Goal: Complete application form

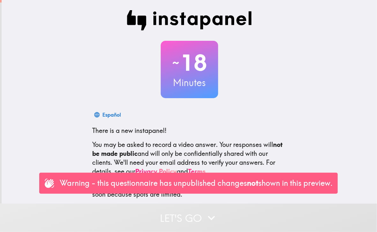
scroll to position [33, 0]
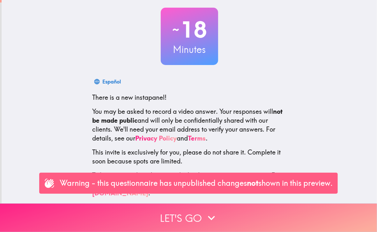
click at [201, 214] on button "Let's go" at bounding box center [188, 218] width 377 height 28
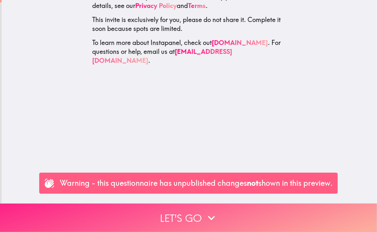
scroll to position [0, 0]
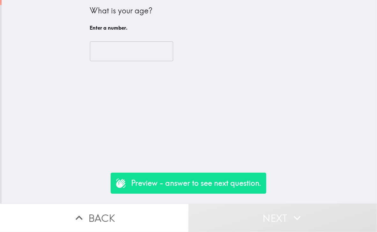
click at [107, 39] on div "​" at bounding box center [189, 51] width 199 height 35
click at [105, 52] on input "number" at bounding box center [131, 52] width 83 height 20
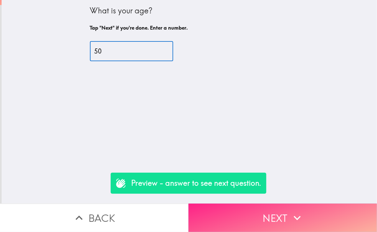
type input "50"
click at [274, 207] on button "Next" at bounding box center [283, 218] width 189 height 28
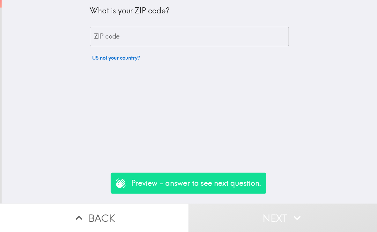
click at [111, 36] on input "ZIP code" at bounding box center [189, 37] width 199 height 20
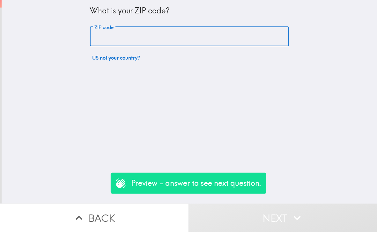
type input "11201"
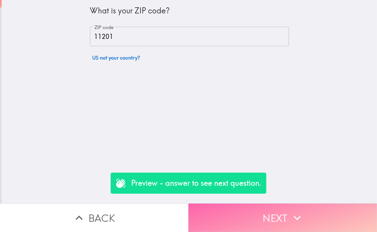
click at [278, 221] on button "Next" at bounding box center [283, 218] width 189 height 28
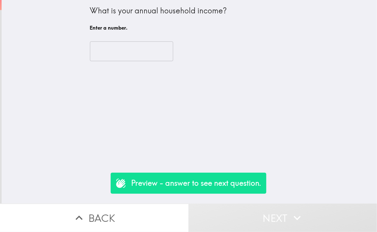
click at [117, 51] on input "number" at bounding box center [131, 52] width 83 height 20
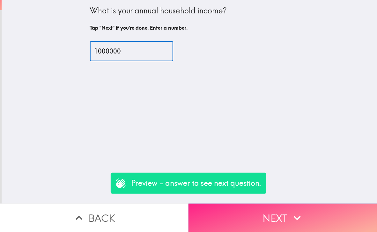
type input "1000000"
click at [291, 212] on icon "button" at bounding box center [298, 218] width 14 height 14
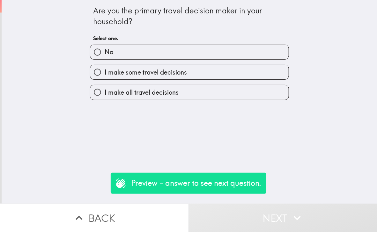
click at [121, 72] on span "I make some travel decisions" at bounding box center [146, 72] width 82 height 9
click at [105, 72] on input "I make some travel decisions" at bounding box center [97, 72] width 14 height 14
radio input "true"
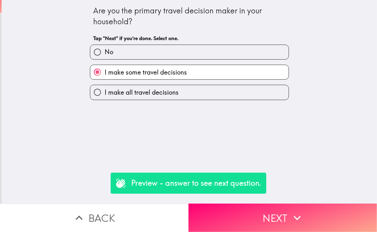
click at [166, 92] on span "I make all travel decisions" at bounding box center [142, 92] width 74 height 9
click at [105, 92] on input "I make all travel decisions" at bounding box center [97, 92] width 14 height 14
radio input "true"
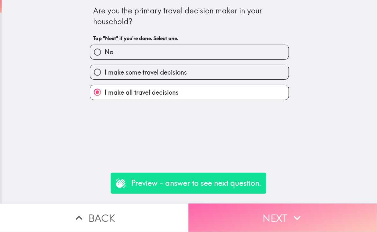
click at [255, 204] on button "Next" at bounding box center [283, 218] width 189 height 28
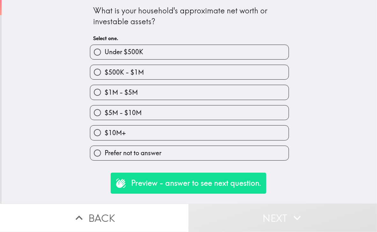
click at [137, 135] on label "$10M+" at bounding box center [189, 133] width 199 height 14
click at [105, 135] on input "$10M+" at bounding box center [97, 133] width 14 height 14
radio input "true"
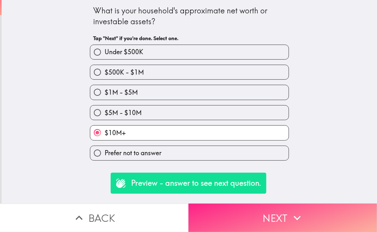
click at [267, 209] on button "Next" at bounding box center [283, 218] width 189 height 28
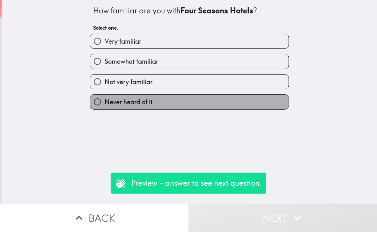
click at [135, 102] on span "Never heard of it" at bounding box center [129, 102] width 48 height 9
click at [105, 102] on input "Never heard of it" at bounding box center [97, 102] width 14 height 14
radio input "true"
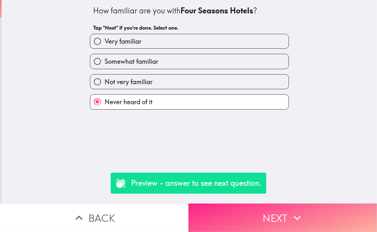
click at [272, 213] on button "Next" at bounding box center [283, 218] width 189 height 28
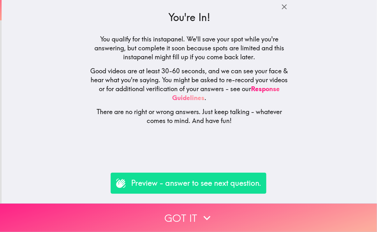
click at [180, 217] on button "Got it" at bounding box center [188, 218] width 377 height 28
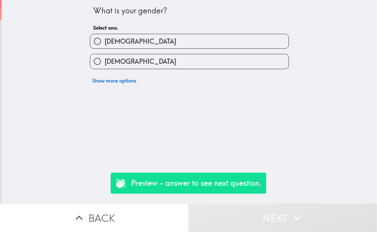
click at [124, 47] on label "Male" at bounding box center [189, 41] width 199 height 14
click at [105, 47] on input "Male" at bounding box center [97, 41] width 14 height 14
radio input "true"
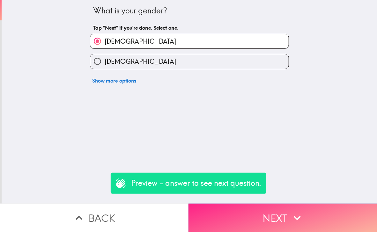
click at [287, 214] on button "Next" at bounding box center [283, 218] width 189 height 28
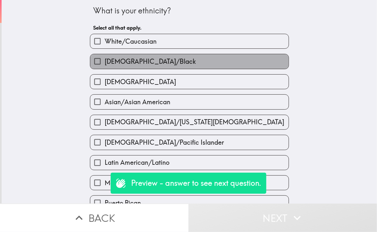
click at [152, 57] on span "African American/Black" at bounding box center [150, 61] width 91 height 9
click at [105, 57] on input "African American/Black" at bounding box center [97, 61] width 14 height 14
checkbox input "true"
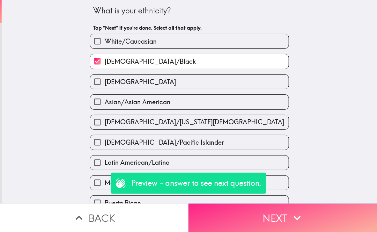
click at [267, 214] on button "Next" at bounding box center [283, 218] width 189 height 28
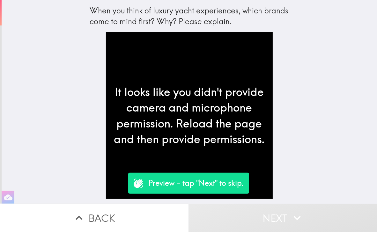
click at [196, 193] on div "Preview - tap "Next" to skip." at bounding box center [188, 183] width 121 height 21
click at [215, 185] on p "Preview - tap "Next" to skip." at bounding box center [196, 183] width 95 height 11
click at [253, 204] on button "Next" at bounding box center [283, 218] width 189 height 28
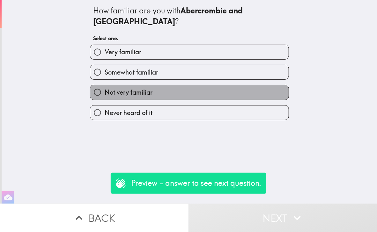
click at [201, 88] on label "Not very familiar" at bounding box center [189, 92] width 199 height 14
click at [105, 88] on input "Not very familiar" at bounding box center [97, 92] width 14 height 14
radio input "true"
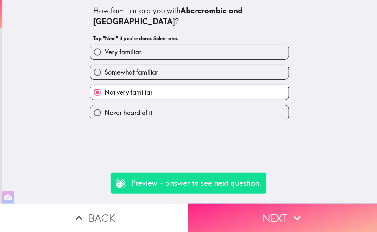
click at [275, 218] on button "Next" at bounding box center [283, 218] width 189 height 28
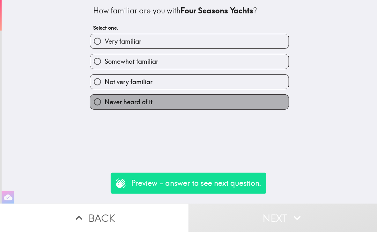
click at [198, 98] on label "Never heard of it" at bounding box center [189, 102] width 199 height 14
click at [105, 98] on input "Never heard of it" at bounding box center [97, 102] width 14 height 14
radio input "true"
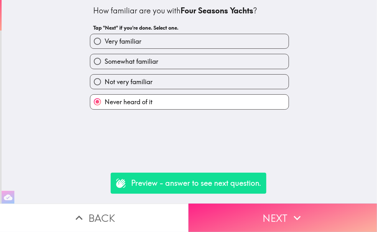
click at [260, 215] on button "Next" at bounding box center [283, 218] width 189 height 28
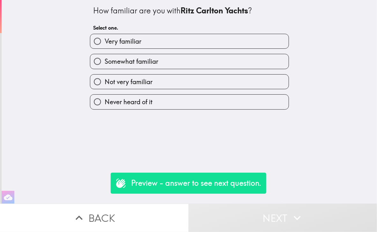
click at [177, 101] on label "Never heard of it" at bounding box center [189, 102] width 199 height 14
click at [105, 101] on input "Never heard of it" at bounding box center [97, 102] width 14 height 14
radio input "true"
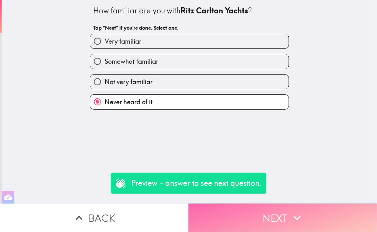
click at [244, 214] on button "Next" at bounding box center [283, 218] width 189 height 28
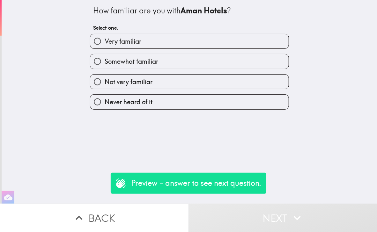
click at [167, 105] on label "Never heard of it" at bounding box center [189, 102] width 199 height 14
click at [105, 105] on input "Never heard of it" at bounding box center [97, 102] width 14 height 14
radio input "true"
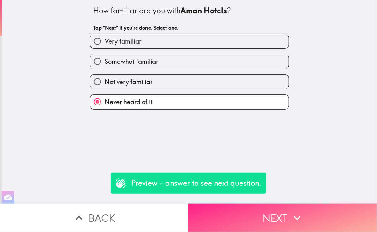
click at [235, 214] on button "Next" at bounding box center [283, 218] width 189 height 28
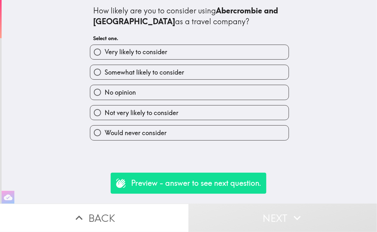
click at [166, 126] on label "Would never consider" at bounding box center [189, 133] width 199 height 14
click at [105, 126] on input "Would never consider" at bounding box center [97, 133] width 14 height 14
radio input "true"
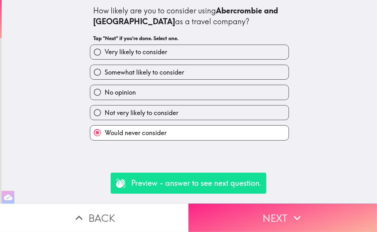
click at [231, 226] on button "Next" at bounding box center [283, 218] width 189 height 28
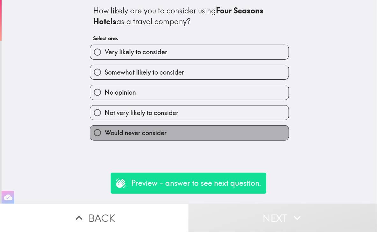
click at [172, 129] on label "Would never consider" at bounding box center [189, 133] width 199 height 14
click at [105, 129] on input "Would never consider" at bounding box center [97, 133] width 14 height 14
radio input "true"
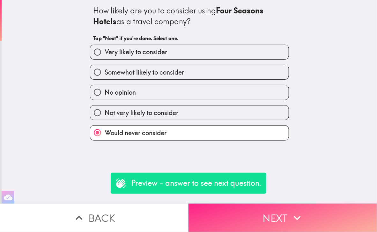
click at [238, 209] on button "Next" at bounding box center [283, 218] width 189 height 28
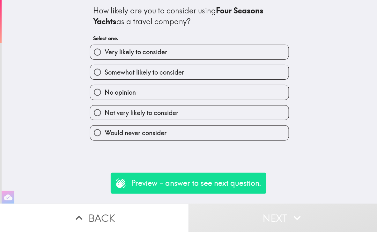
click at [184, 134] on label "Would never consider" at bounding box center [189, 133] width 199 height 14
click at [105, 134] on input "Would never consider" at bounding box center [97, 133] width 14 height 14
radio input "true"
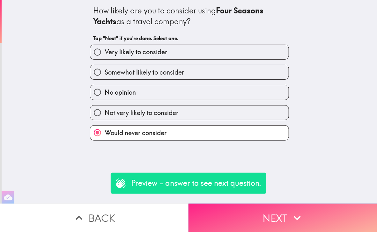
click at [240, 222] on button "Next" at bounding box center [283, 218] width 189 height 28
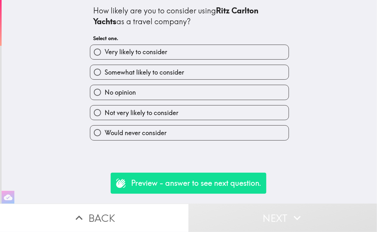
click at [158, 92] on label "No opinion" at bounding box center [189, 92] width 199 height 14
click at [105, 92] on input "No opinion" at bounding box center [97, 92] width 14 height 14
radio input "true"
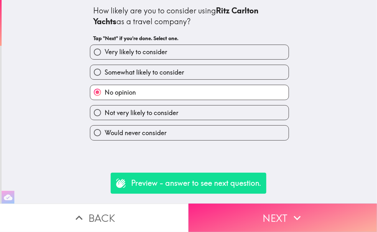
click at [231, 216] on button "Next" at bounding box center [283, 218] width 189 height 28
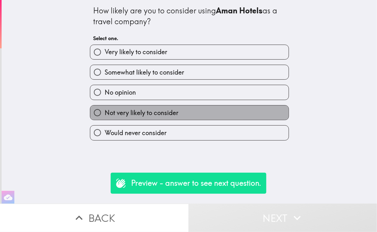
click at [164, 112] on span "Not very likely to consider" at bounding box center [142, 113] width 74 height 9
click at [105, 112] on input "Not very likely to consider" at bounding box center [97, 113] width 14 height 14
radio input "true"
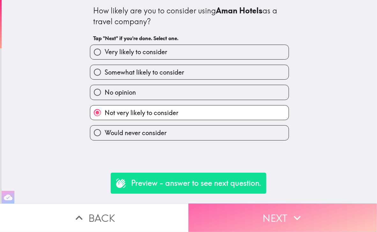
click at [243, 208] on button "Next" at bounding box center [283, 218] width 189 height 28
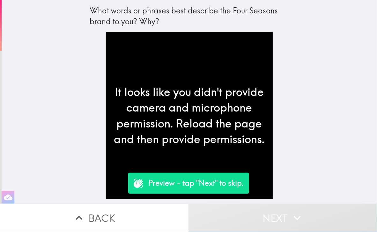
click at [277, 219] on button "Next" at bounding box center [283, 218] width 189 height 28
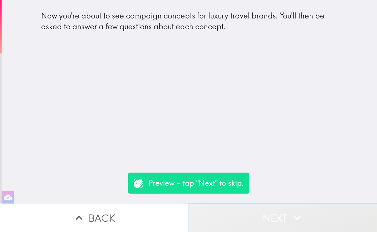
click at [275, 216] on button "Next" at bounding box center [283, 218] width 189 height 28
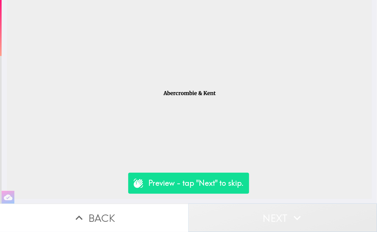
click at [273, 214] on button "Next" at bounding box center [283, 218] width 189 height 28
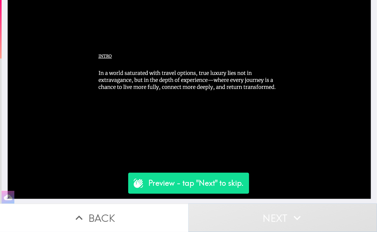
click at [269, 210] on button "Next" at bounding box center [283, 218] width 189 height 28
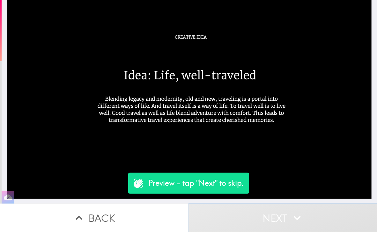
click at [269, 210] on button "Next" at bounding box center [283, 218] width 189 height 28
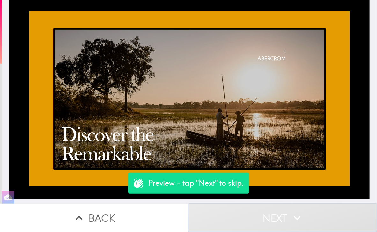
click at [269, 210] on button "Next" at bounding box center [283, 218] width 189 height 28
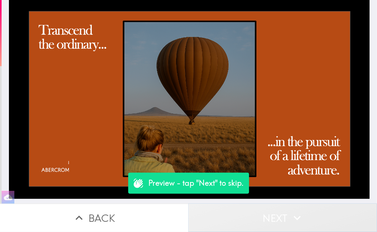
click at [269, 210] on button "Next" at bounding box center [283, 218] width 189 height 28
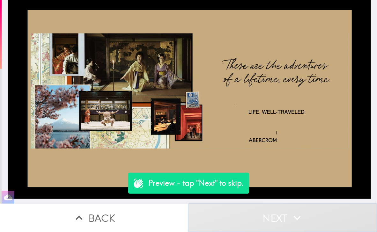
click at [269, 210] on button "Next" at bounding box center [283, 218] width 189 height 28
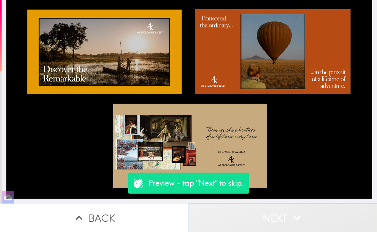
click at [269, 210] on button "Next" at bounding box center [283, 218] width 189 height 28
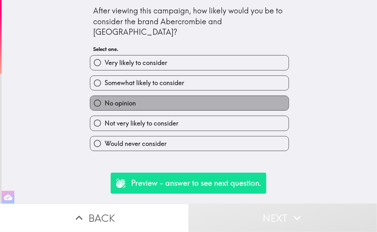
click at [162, 96] on label "No opinion" at bounding box center [189, 103] width 199 height 14
click at [105, 96] on input "No opinion" at bounding box center [97, 103] width 14 height 14
radio input "true"
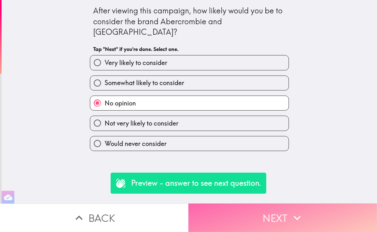
click at [260, 209] on button "Next" at bounding box center [283, 218] width 189 height 28
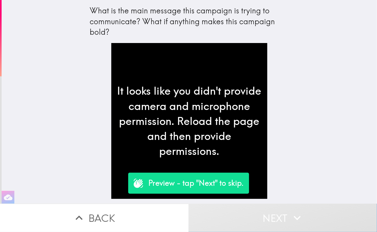
click at [274, 216] on button "Next" at bounding box center [283, 218] width 189 height 28
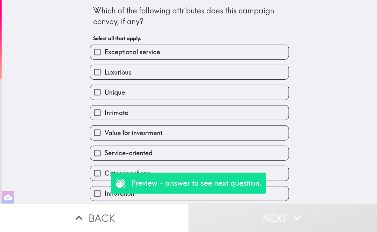
click at [206, 124] on div "Value for investment" at bounding box center [187, 130] width 204 height 20
click at [205, 133] on label "Value for investment" at bounding box center [189, 133] width 199 height 14
click at [105, 133] on input "Value for investment" at bounding box center [97, 133] width 14 height 14
checkbox input "true"
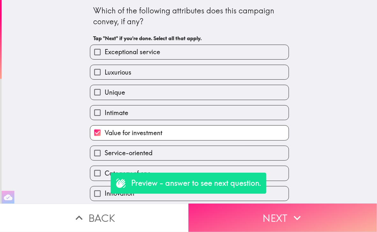
click at [272, 218] on button "Next" at bounding box center [283, 218] width 189 height 28
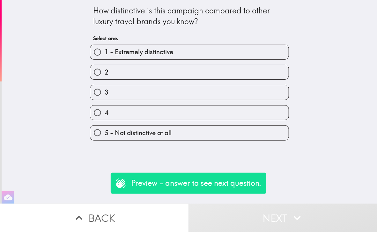
click at [213, 122] on div "5 - Not distinctive at all" at bounding box center [187, 130] width 204 height 20
click at [192, 80] on div "3" at bounding box center [187, 90] width 204 height 20
click at [190, 76] on label "2" at bounding box center [189, 72] width 199 height 14
click at [105, 76] on input "2" at bounding box center [97, 72] width 14 height 14
radio input "true"
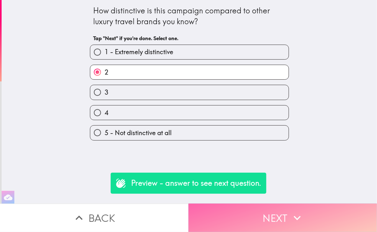
click at [266, 216] on button "Next" at bounding box center [283, 218] width 189 height 28
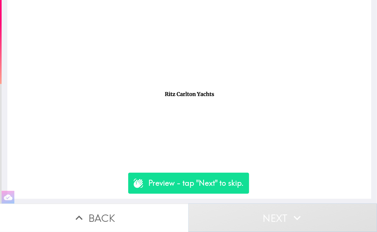
click at [275, 212] on button "Next" at bounding box center [283, 218] width 189 height 28
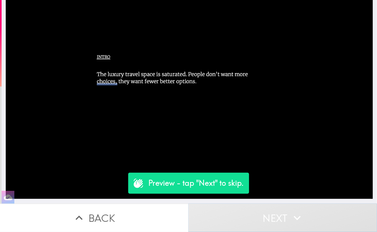
click at [275, 212] on button "Next" at bounding box center [283, 218] width 189 height 28
